Goal: Information Seeking & Learning: Learn about a topic

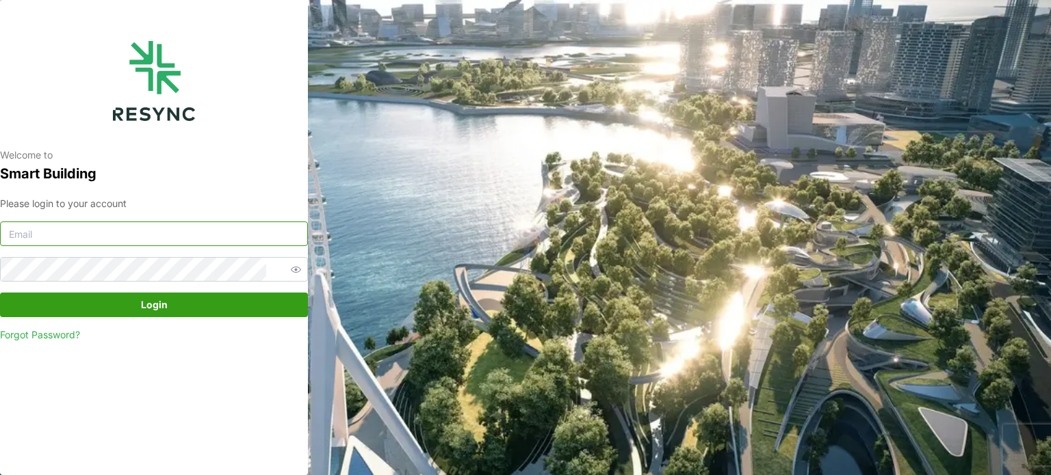
type input "[EMAIL_ADDRESS][DOMAIN_NAME]"
click at [191, 306] on span "Login" at bounding box center [154, 304] width 282 height 23
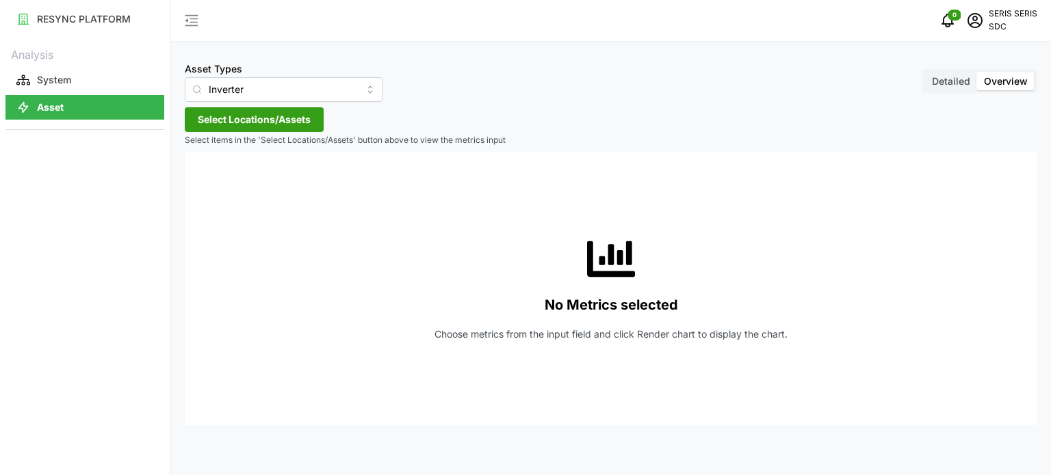
click at [252, 114] on span "Select Locations/Assets" at bounding box center [254, 119] width 113 height 23
click at [222, 179] on span "Select SDC-1" at bounding box center [219, 182] width 9 height 9
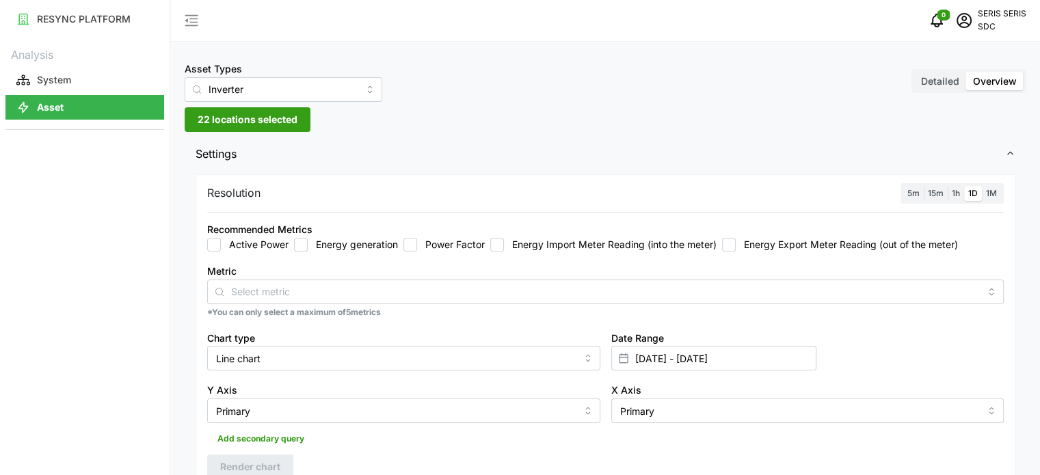
click at [301, 248] on input "Energy generation" at bounding box center [301, 245] width 14 height 14
checkbox input "true"
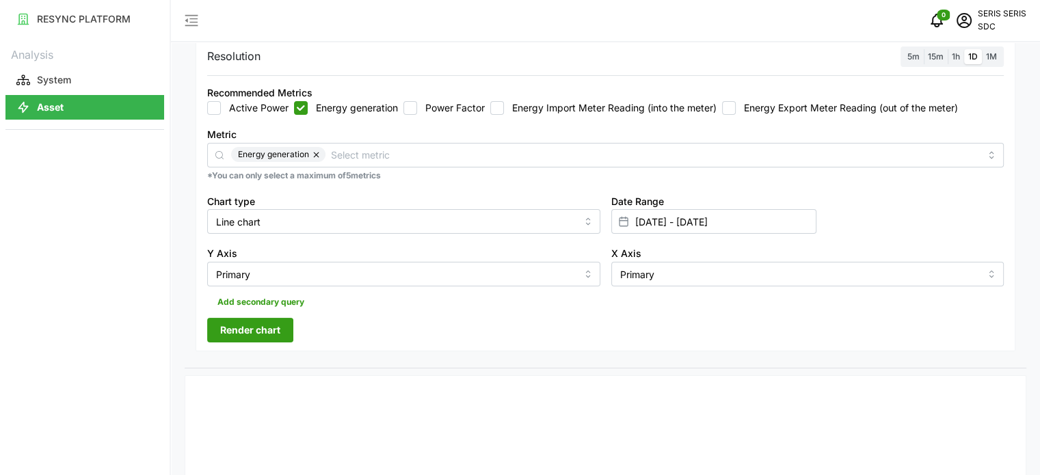
click at [745, 208] on div "Date Range [DATE] - [DATE]" at bounding box center [713, 214] width 205 height 42
click at [754, 217] on input "[DATE] - [DATE]" at bounding box center [713, 221] width 205 height 25
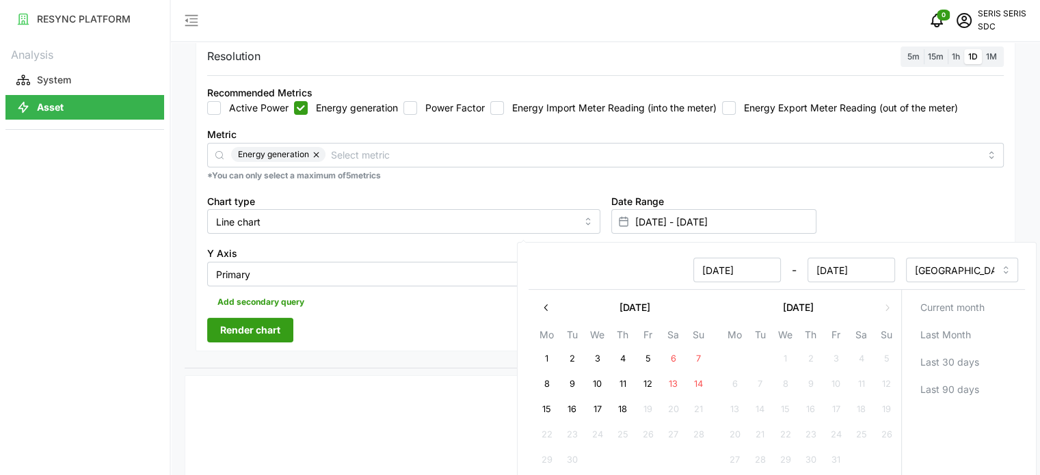
click at [618, 404] on button "18" at bounding box center [622, 409] width 25 height 25
type input "[DATE] - [DATE]"
type input "[DATE]"
click at [618, 404] on button "18" at bounding box center [622, 409] width 25 height 25
type input "[DATE] - [DATE]"
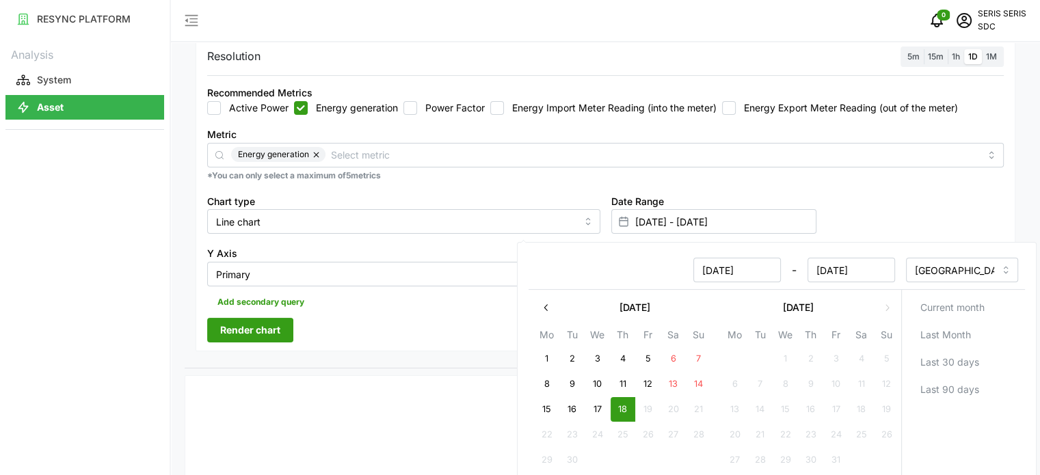
type input "[DATE]"
click at [359, 354] on div "Resolution 5m 15m 1h 1D 1M Recommended Metrics Active Power Energy generation P…" at bounding box center [606, 201] width 842 height 334
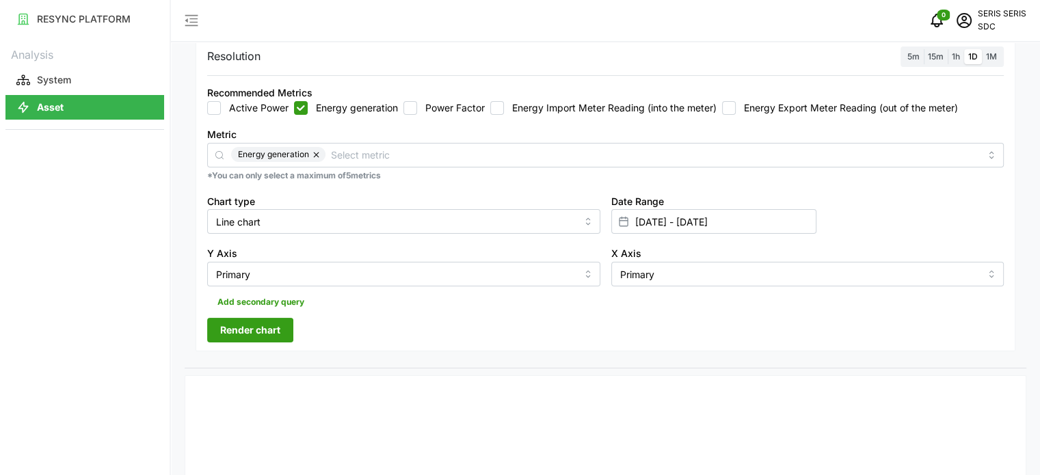
click at [285, 338] on button "Render chart" at bounding box center [250, 330] width 86 height 25
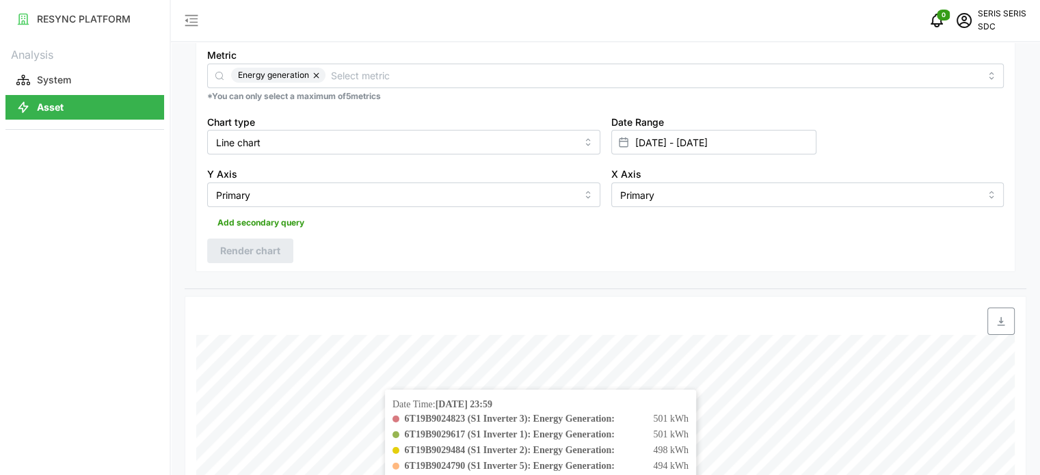
scroll to position [205, 0]
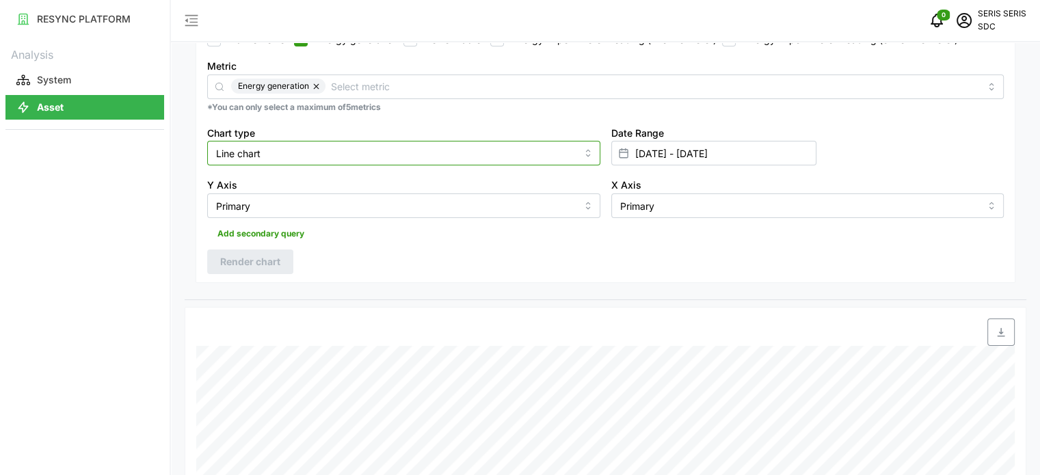
click at [397, 155] on input "Line chart" at bounding box center [403, 153] width 393 height 25
click at [384, 209] on div "Bar chart" at bounding box center [404, 209] width 386 height 23
type input "Bar chart"
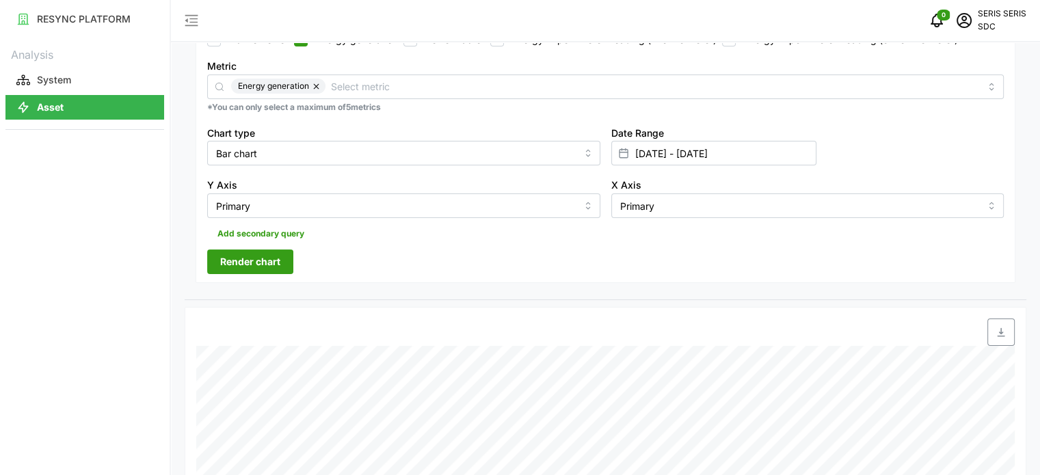
click at [269, 267] on span "Render chart" at bounding box center [250, 261] width 60 height 23
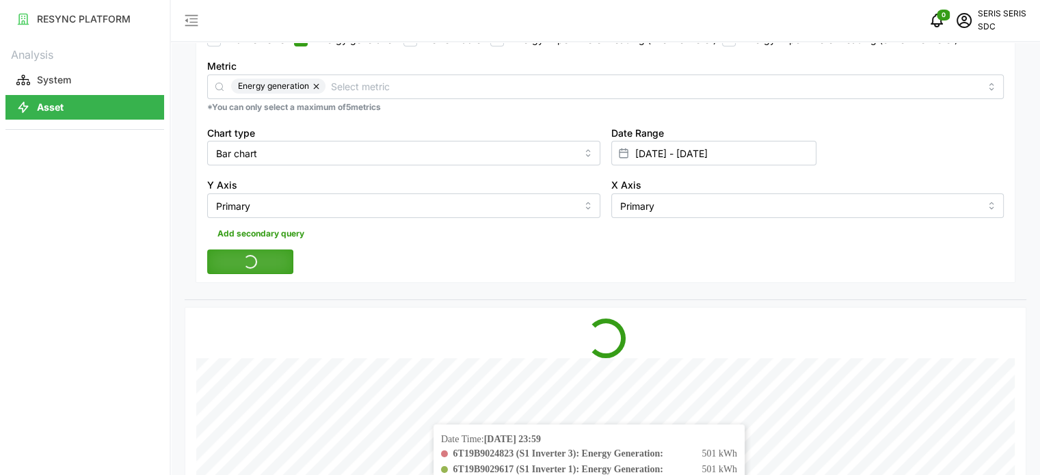
scroll to position [410, 0]
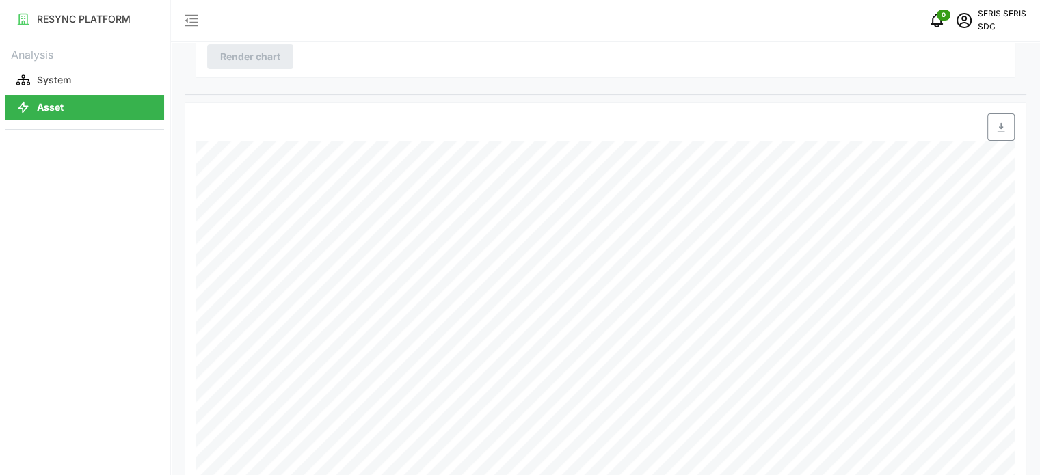
click at [996, 128] on icon "button" at bounding box center [1001, 127] width 11 height 11
